Goal: Task Accomplishment & Management: Manage account settings

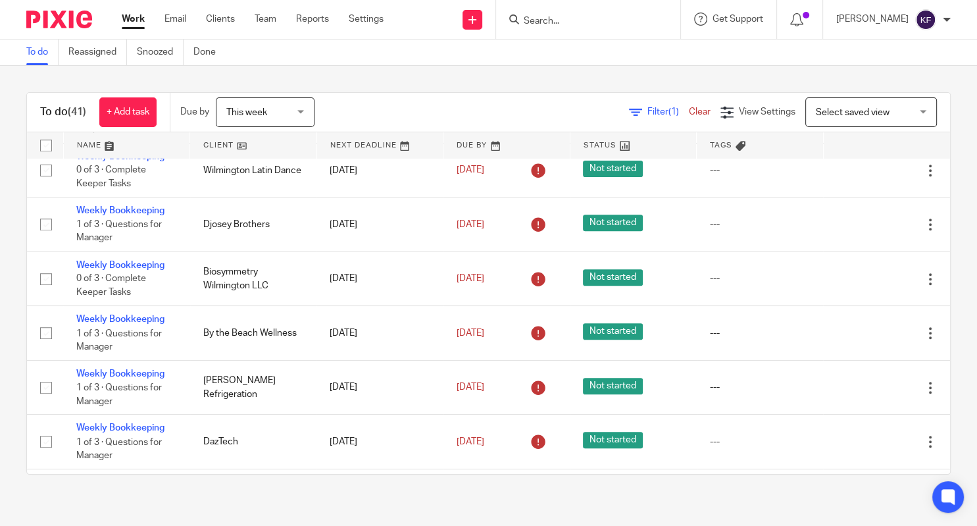
scroll to position [979, 0]
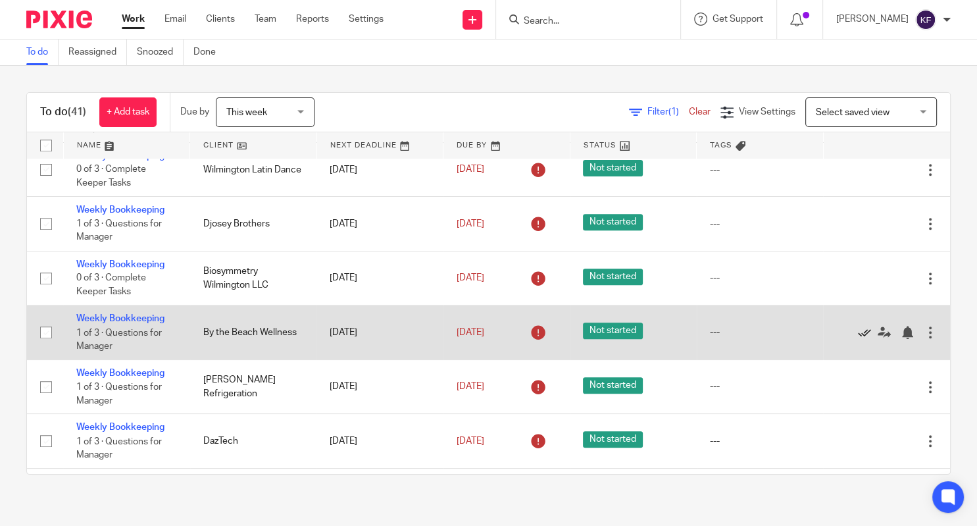
click at [864, 334] on icon at bounding box center [864, 332] width 13 height 13
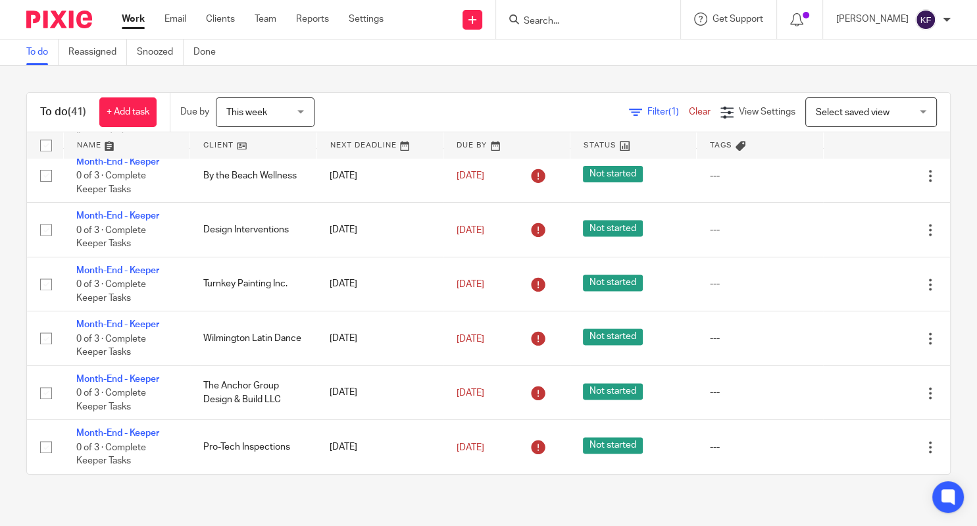
scroll to position [1758, 0]
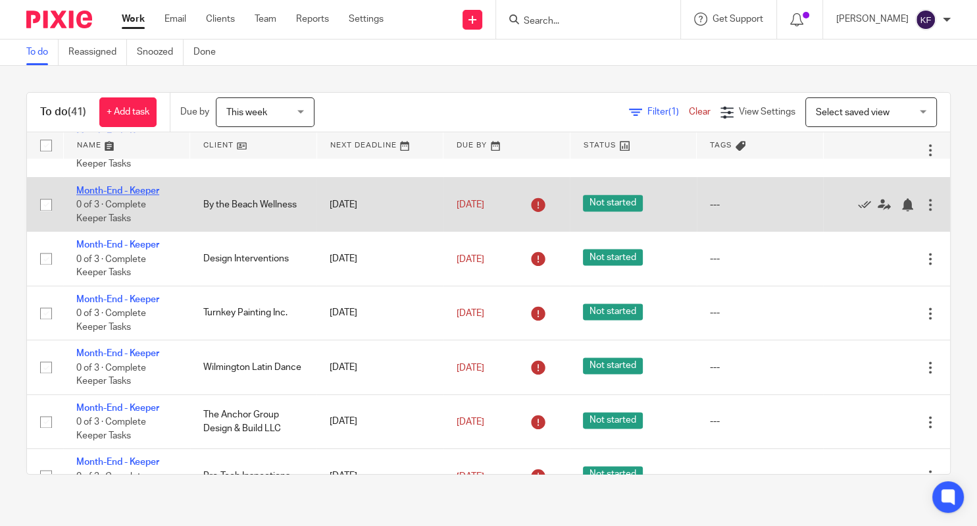
click at [149, 195] on link "Month-End - Keeper" at bounding box center [117, 190] width 83 height 9
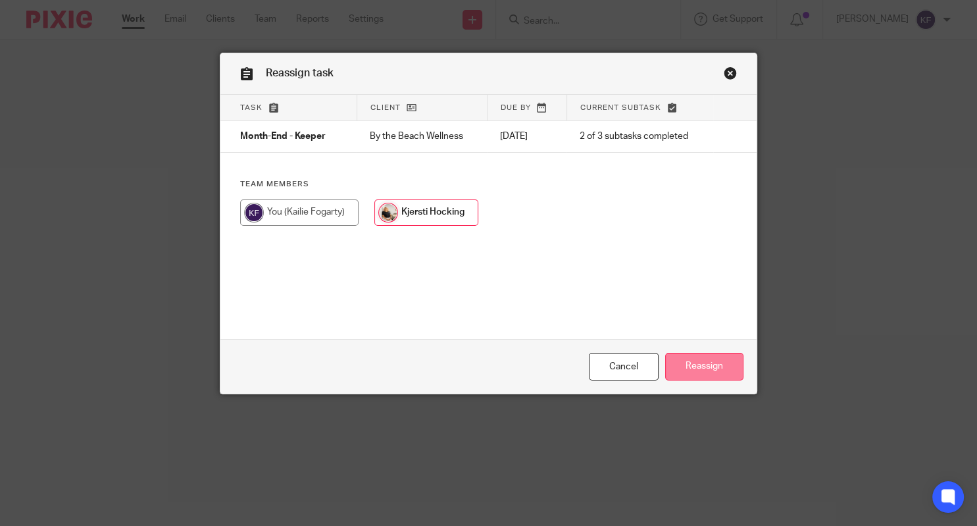
click at [721, 361] on input "Reassign" at bounding box center [704, 367] width 78 height 28
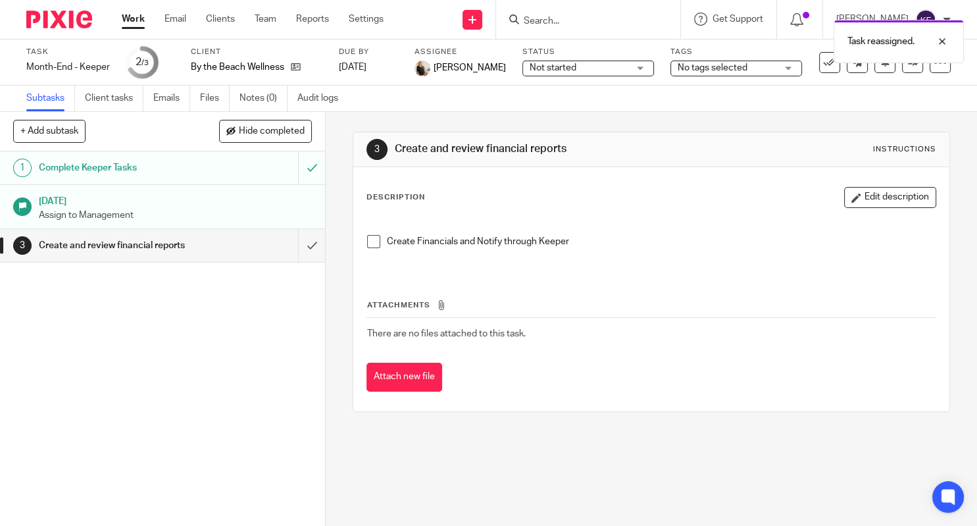
click at [127, 20] on link "Work" at bounding box center [133, 18] width 23 height 13
